Goal: Task Accomplishment & Management: Manage account settings

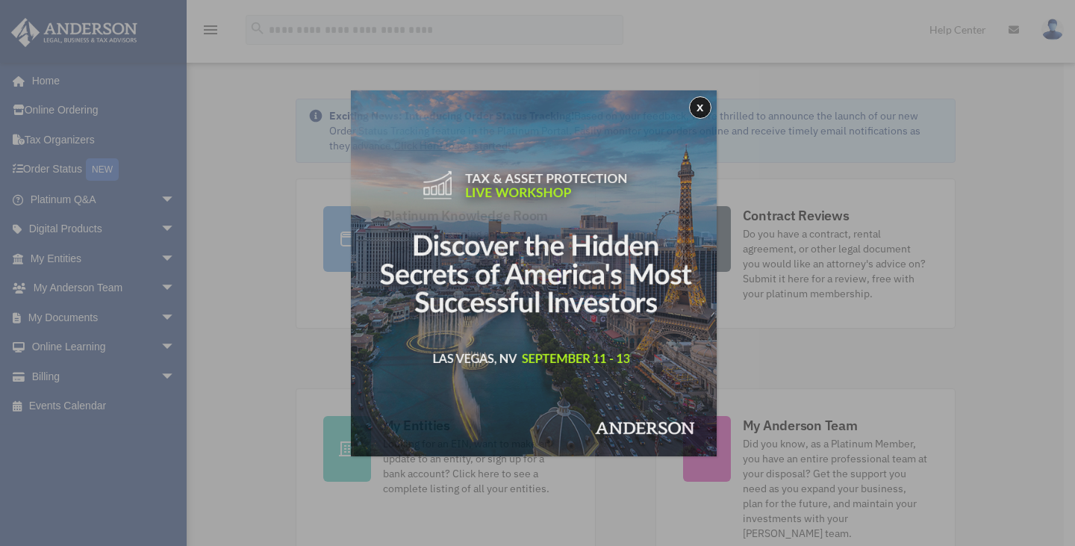
click at [94, 323] on div "x" at bounding box center [537, 273] width 1075 height 546
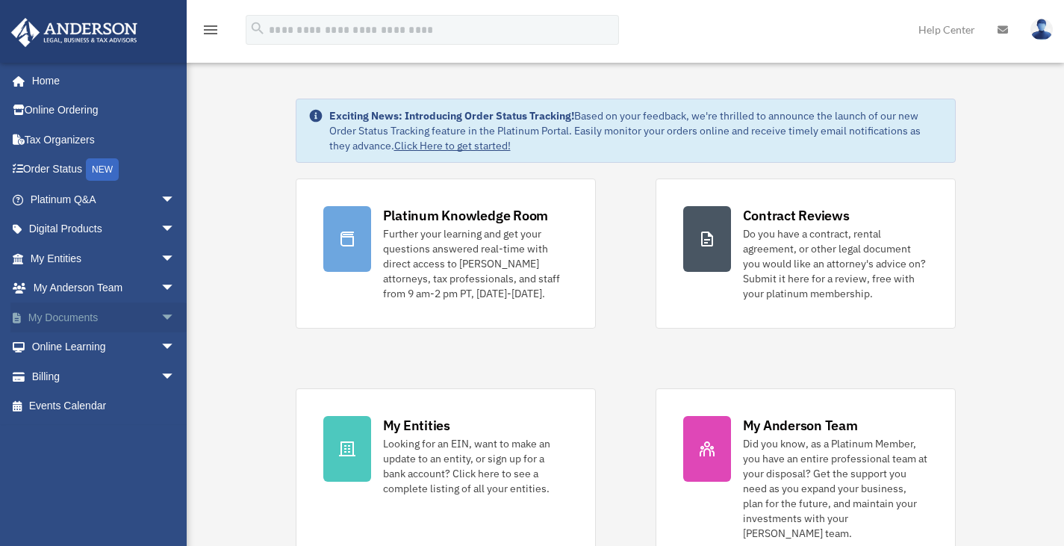
click at [118, 321] on link "My Documents arrow_drop_down" at bounding box center [103, 317] width 187 height 30
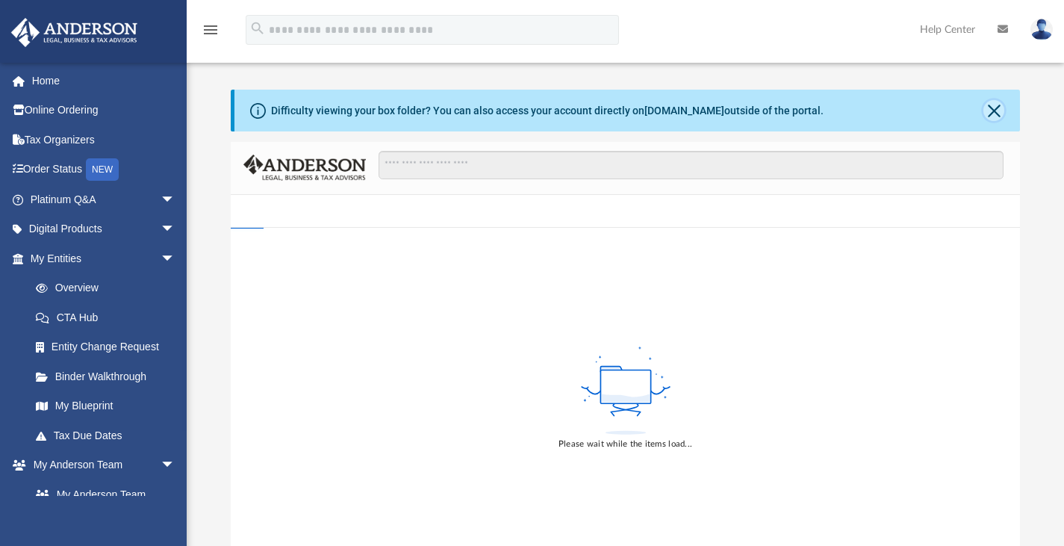
click at [990, 105] on button "Close" at bounding box center [993, 110] width 21 height 21
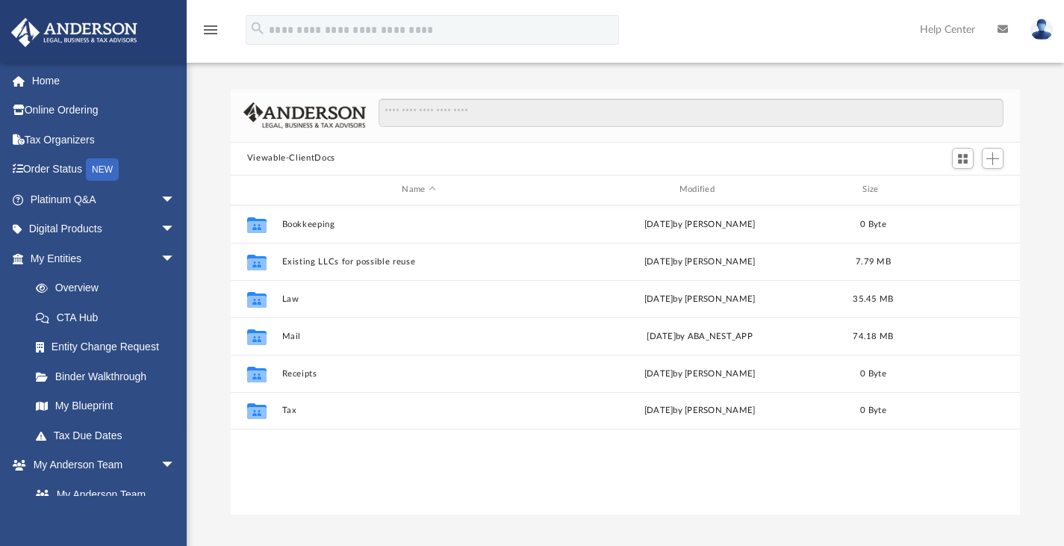
scroll to position [328, 778]
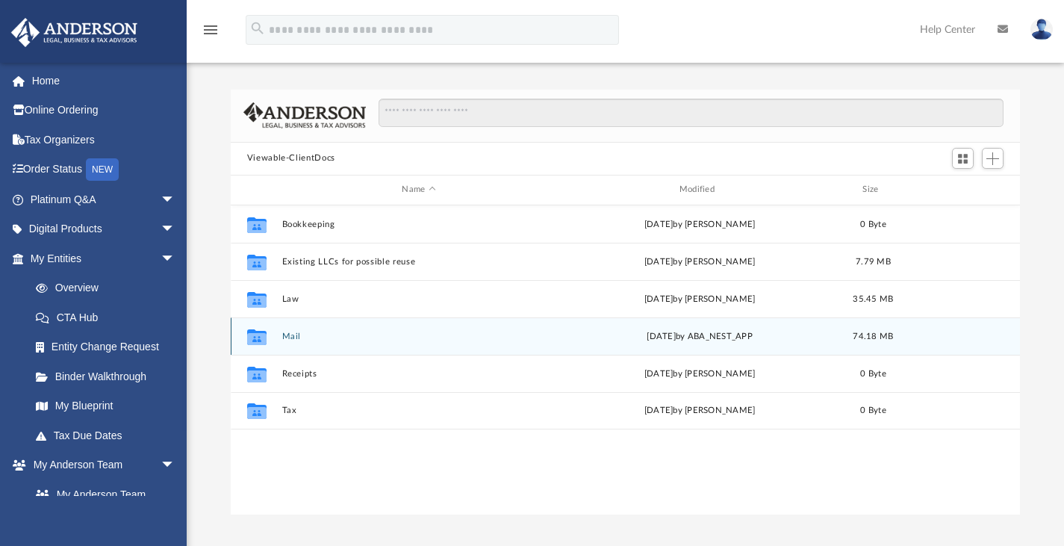
click at [263, 336] on icon "grid" at bounding box center [256, 338] width 19 height 12
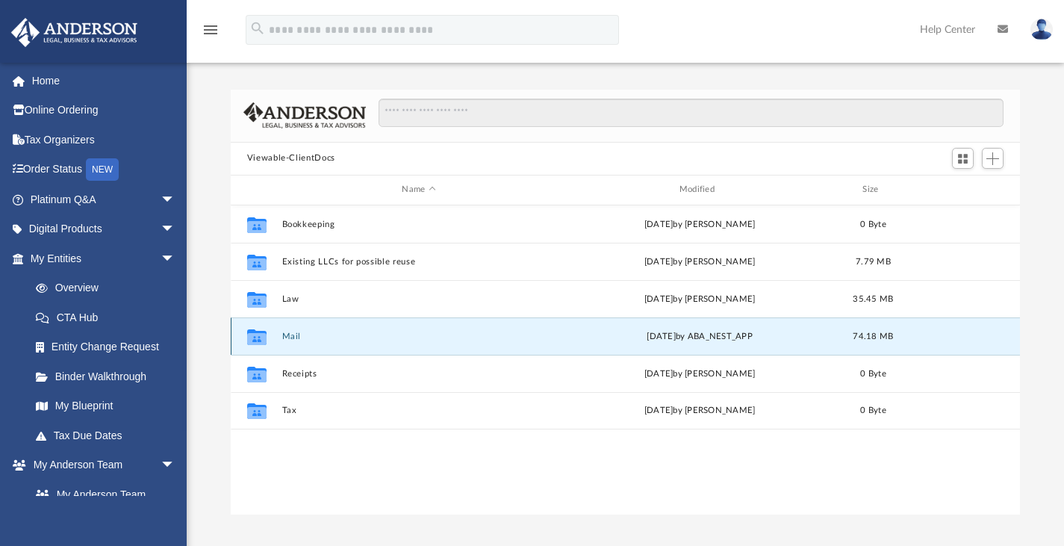
click at [264, 336] on icon "grid" at bounding box center [256, 338] width 19 height 12
click at [297, 334] on button "Mail" at bounding box center [418, 336] width 274 height 10
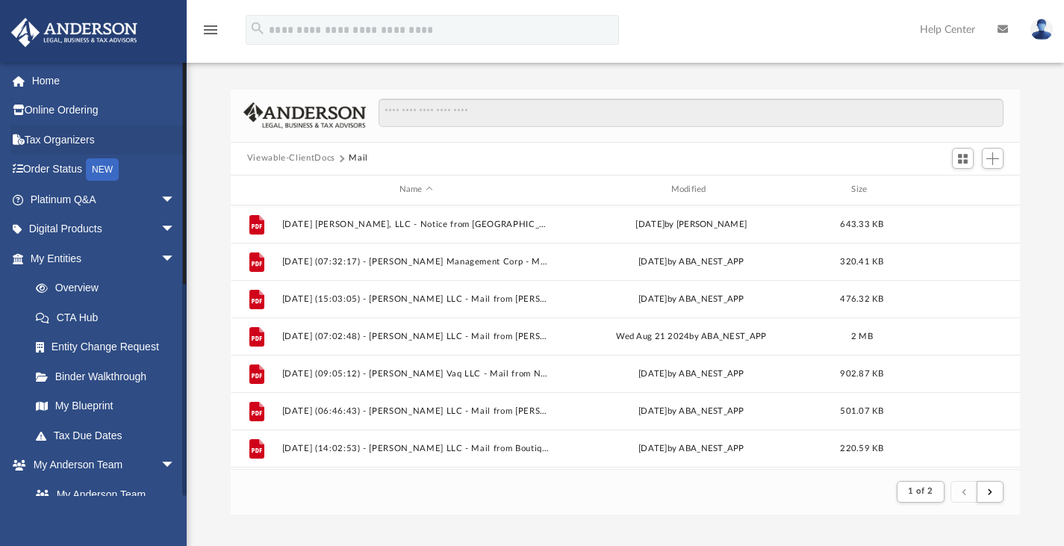
scroll to position [12, 12]
click at [697, 188] on div "Modified" at bounding box center [690, 189] width 269 height 13
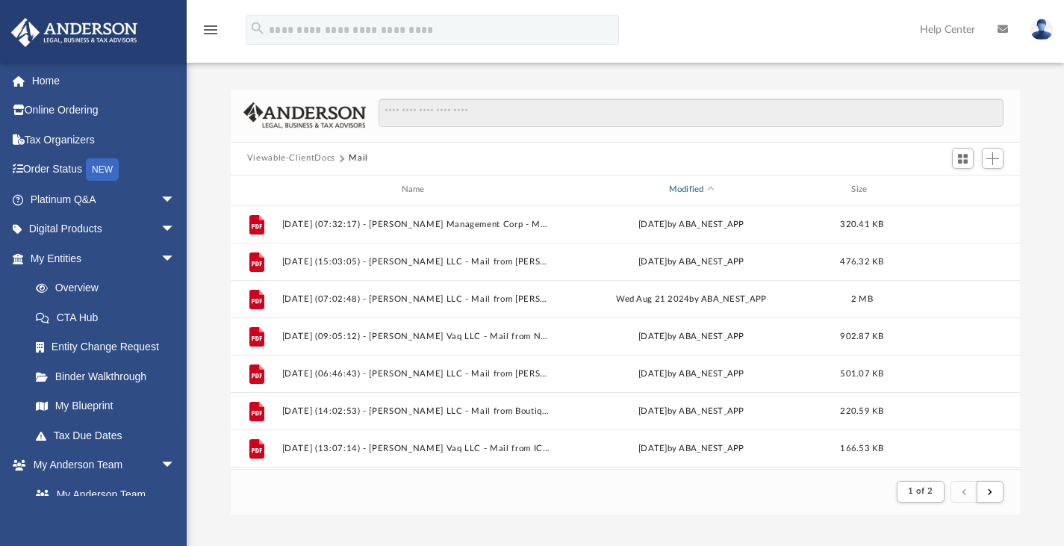
click at [688, 190] on div "Modified" at bounding box center [690, 189] width 269 height 13
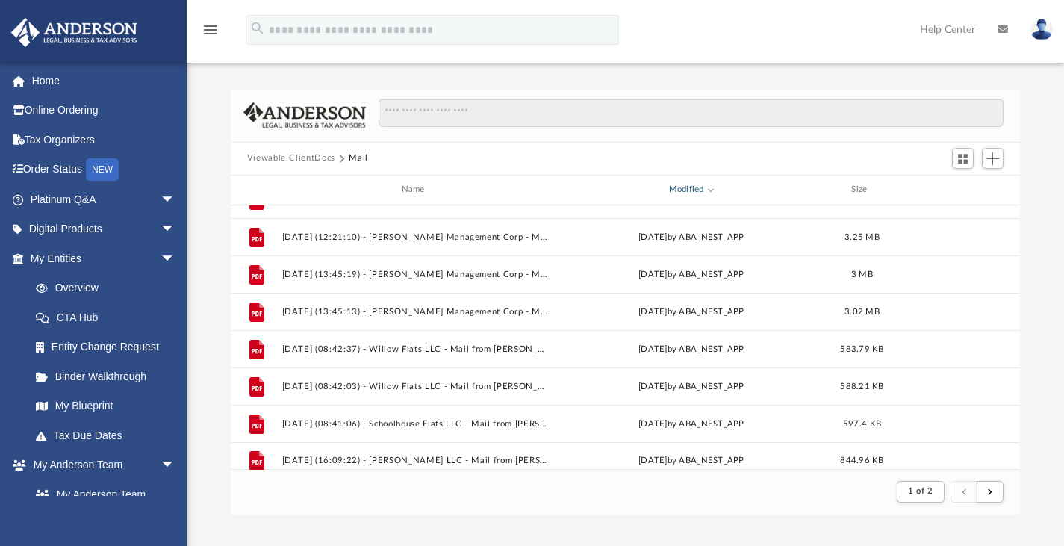
scroll to position [667, 0]
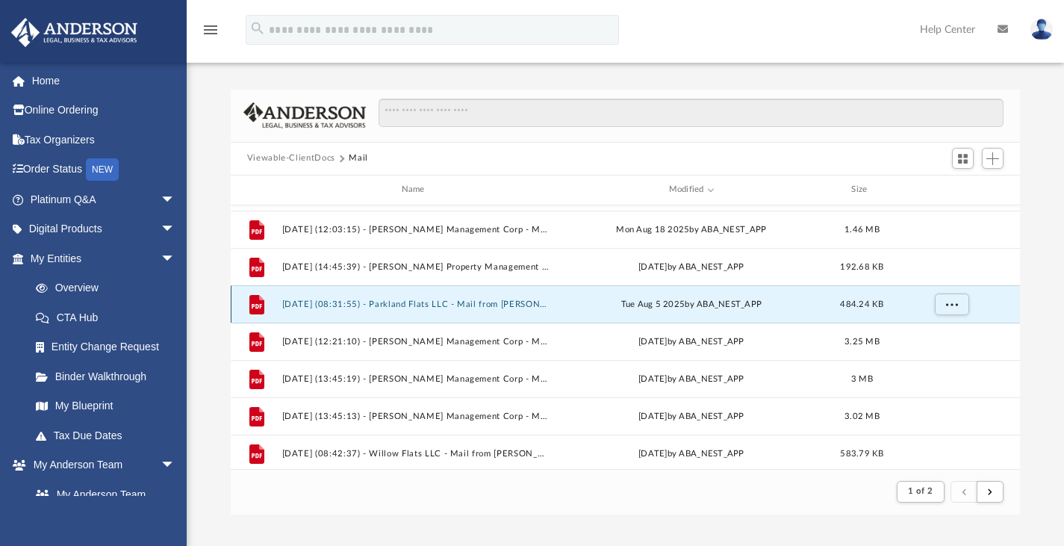
click at [479, 299] on button "[DATE] (08:31:55) - Parkland Flats LLC - Mail from [PERSON_NAME].pdf" at bounding box center [415, 304] width 269 height 10
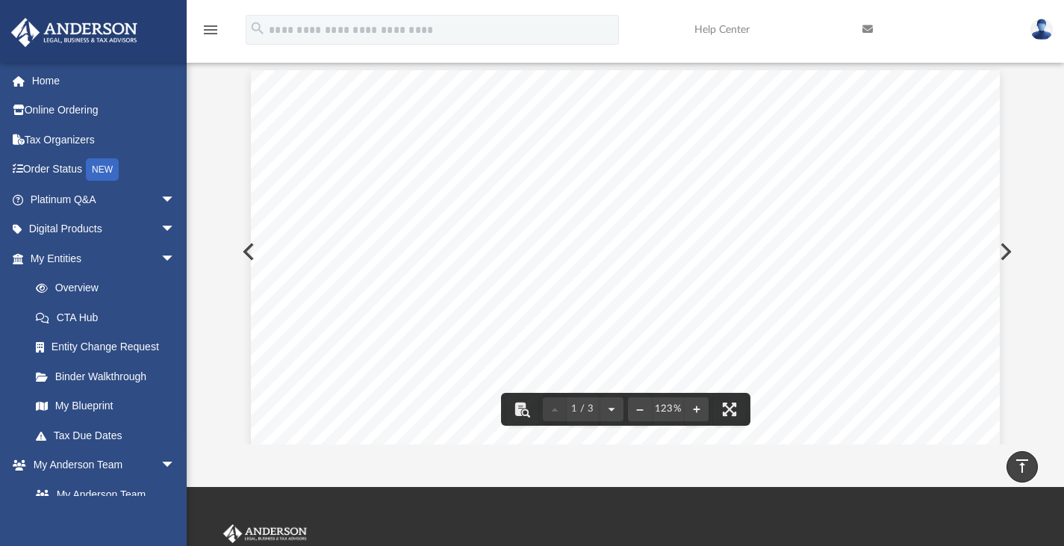
scroll to position [0, 0]
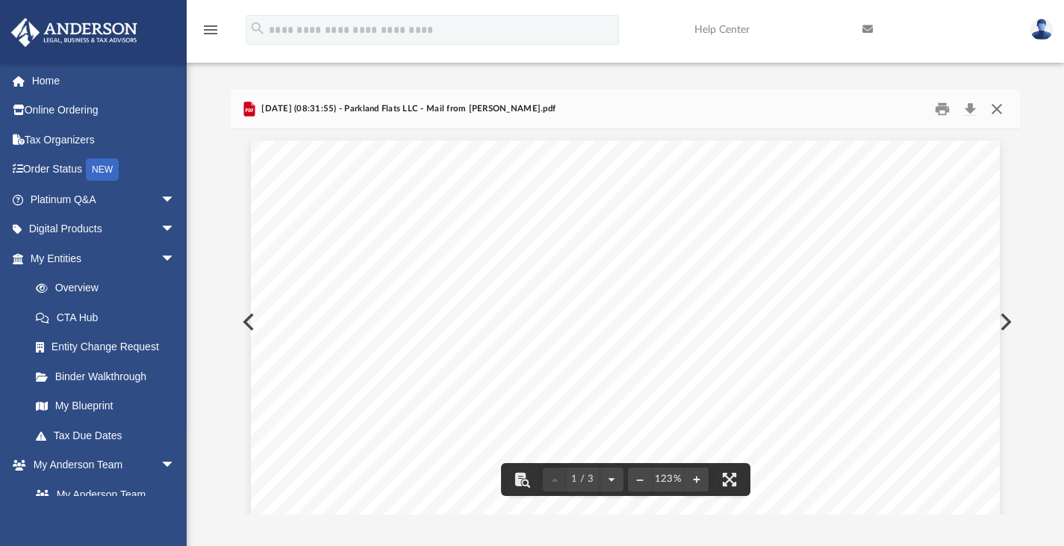
click at [1001, 109] on button "Close" at bounding box center [996, 108] width 27 height 23
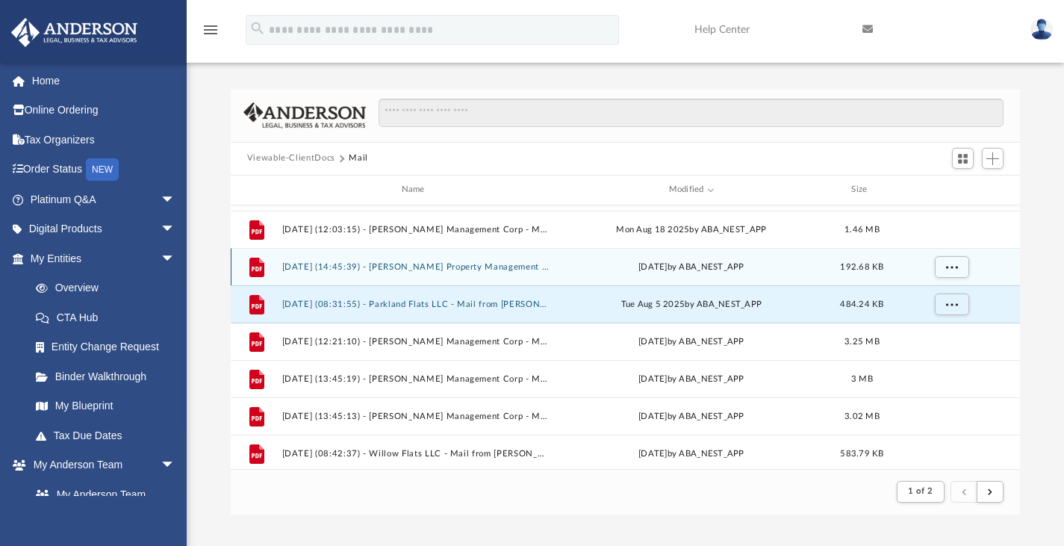
click at [432, 263] on button "[DATE] (14:45:39) - [PERSON_NAME] Property Management LLC - Mail from [PERSON_N…" at bounding box center [415, 266] width 269 height 10
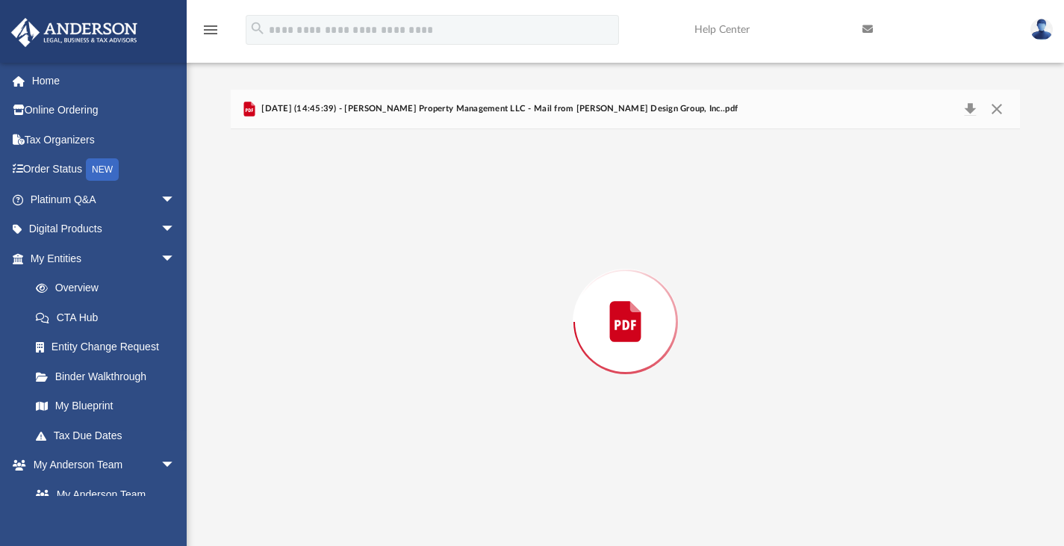
click at [432, 263] on div "Preview" at bounding box center [626, 321] width 790 height 385
